Goal: Task Accomplishment & Management: Manage account settings

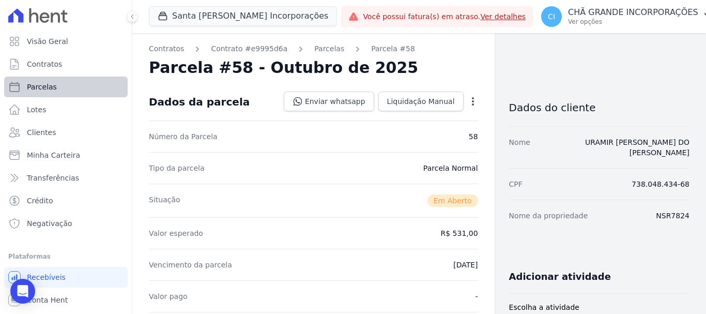
scroll to position [207, 0]
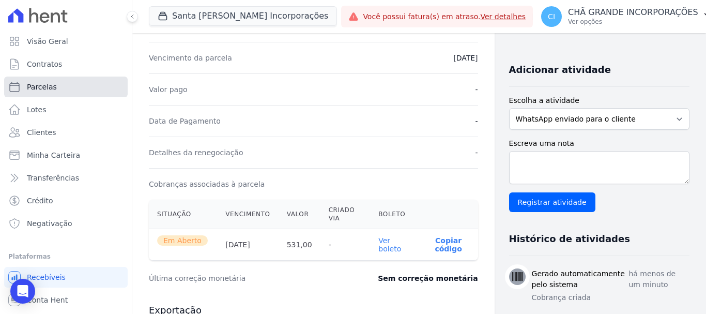
click at [40, 89] on span "Parcelas" at bounding box center [42, 87] width 30 height 10
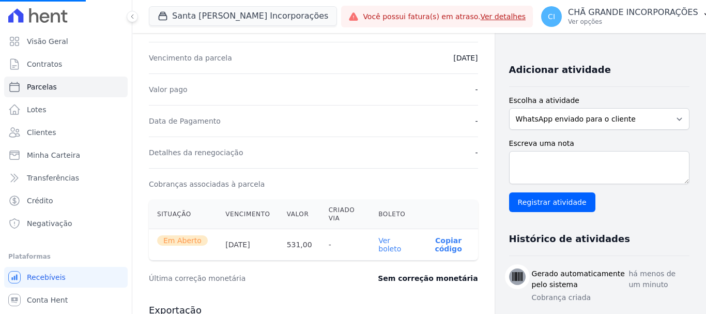
select select
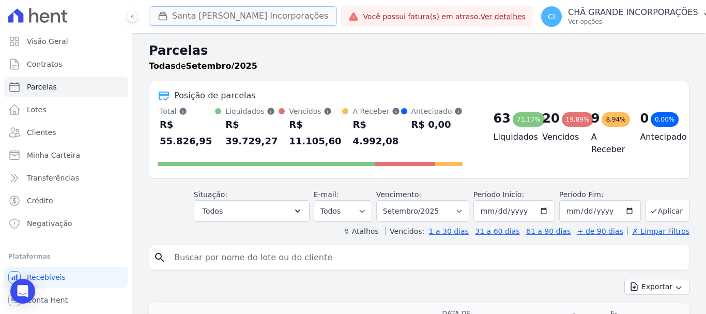
click at [216, 11] on button "Santa [PERSON_NAME] Incorporações" at bounding box center [243, 16] width 188 height 20
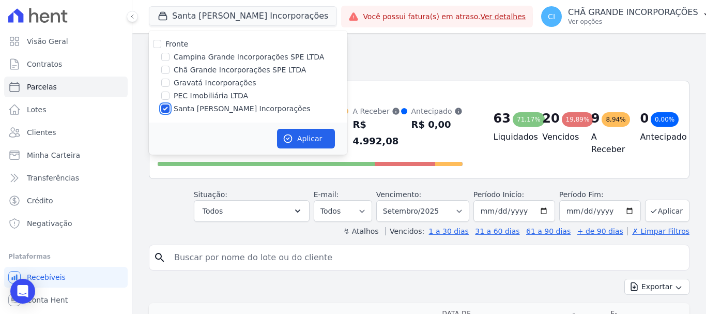
click at [168, 109] on input "Santa [PERSON_NAME] Incorporações" at bounding box center [165, 108] width 8 height 8
checkbox input "false"
click at [164, 70] on input "Chã Grande Incorporações SPE LTDA" at bounding box center [165, 70] width 8 height 8
checkbox input "true"
click at [315, 140] on button "Aplicar" at bounding box center [306, 139] width 58 height 20
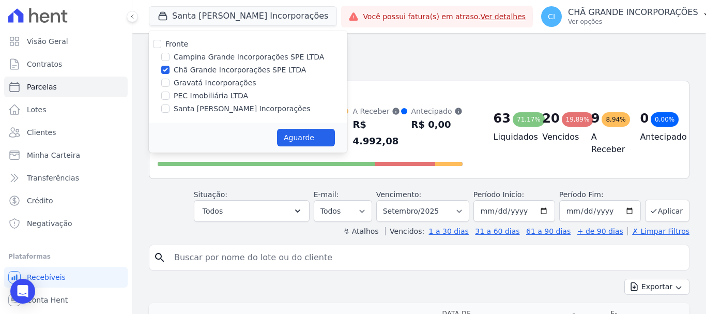
select select
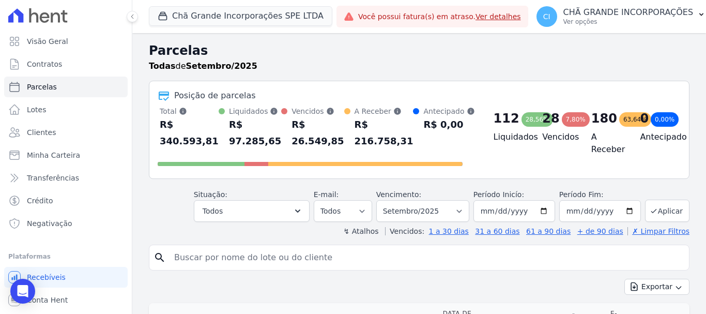
drag, startPoint x: 390, startPoint y: 241, endPoint x: 429, endPoint y: 249, distance: 39.1
click at [429, 249] on input "search" at bounding box center [426, 257] width 516 height 21
type input "[PERSON_NAME]"
select select
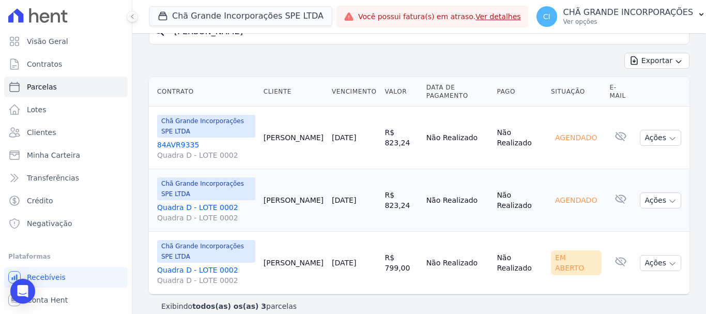
scroll to position [133, 0]
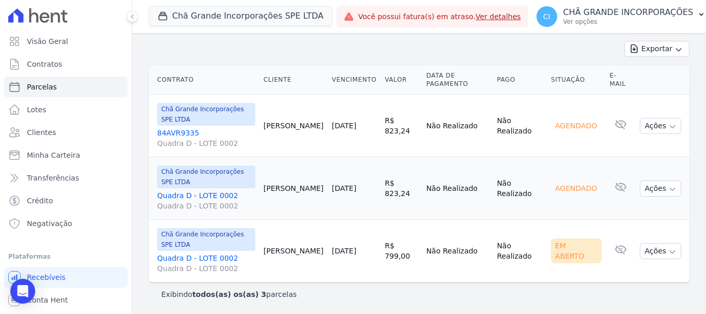
click at [187, 257] on link "Quadra D - LOTE 0002 Quadra D - LOTE 0002" at bounding box center [206, 263] width 98 height 21
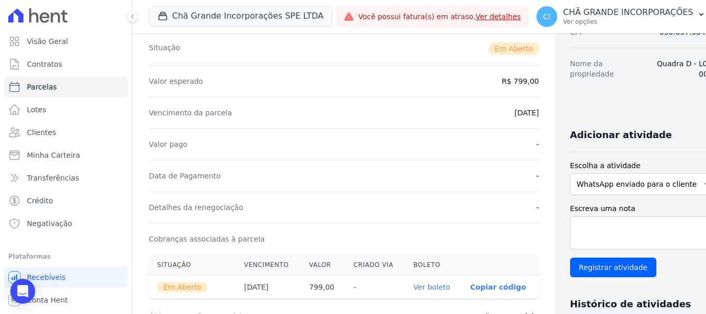
scroll to position [258, 0]
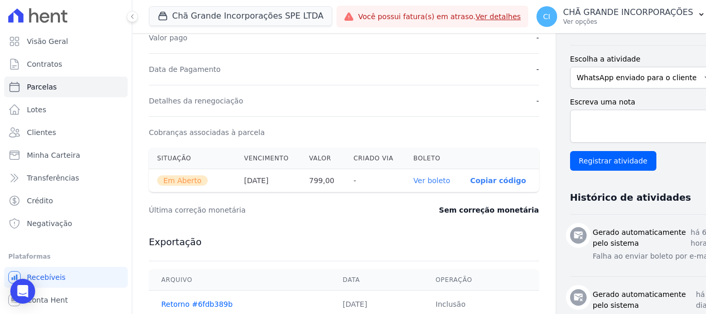
click at [413, 178] on link "Ver boleto" at bounding box center [431, 180] width 37 height 8
click at [413, 181] on link "Ver boleto" at bounding box center [431, 180] width 37 height 8
